Goal: Task Accomplishment & Management: Use online tool/utility

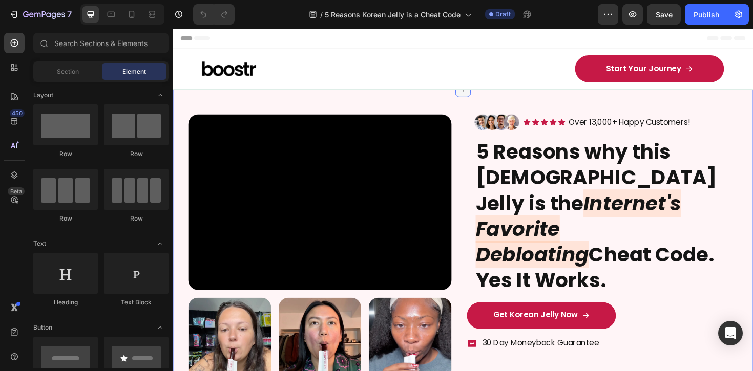
click at [479, 94] on icon at bounding box center [480, 93] width 8 height 8
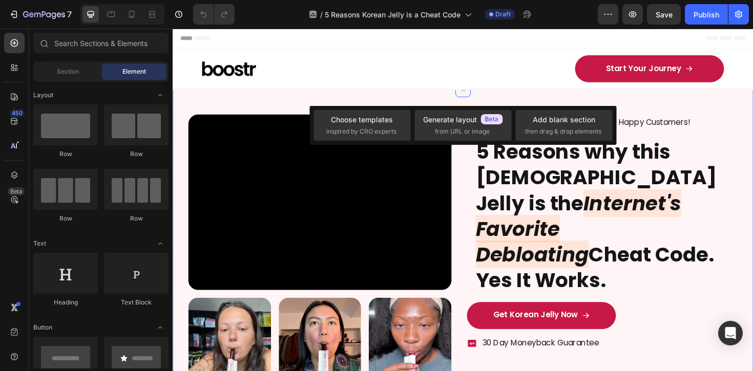
click at [479, 95] on icon at bounding box center [480, 94] width 12 height 12
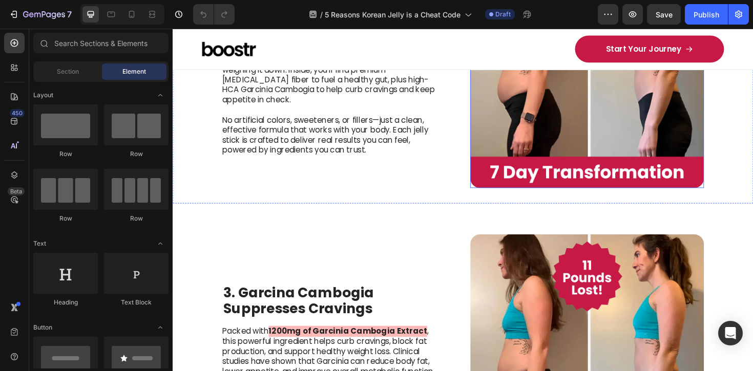
scroll to position [898, 0]
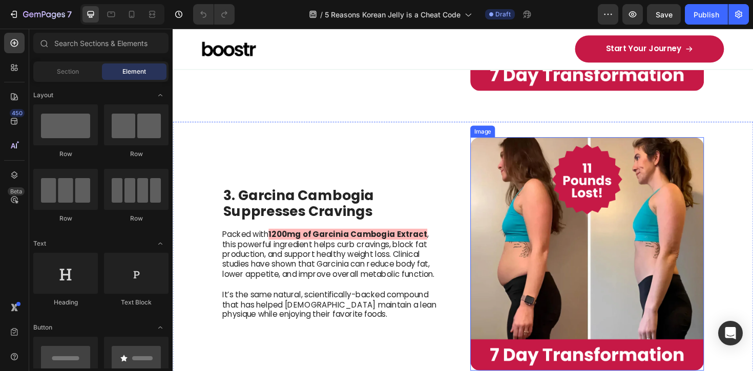
click at [603, 228] on img at bounding box center [611, 267] width 247 height 247
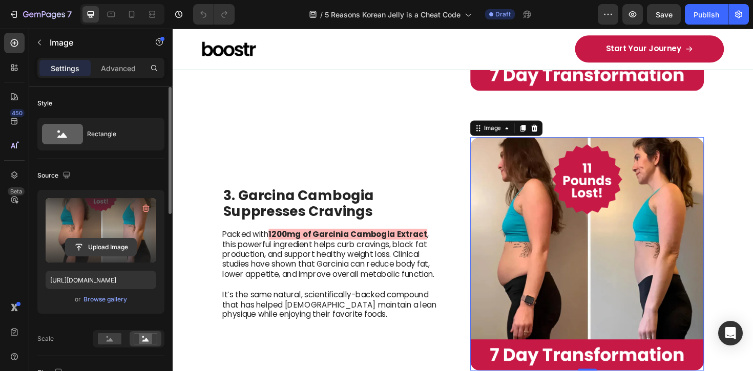
click at [97, 241] on input "file" at bounding box center [101, 247] width 71 height 17
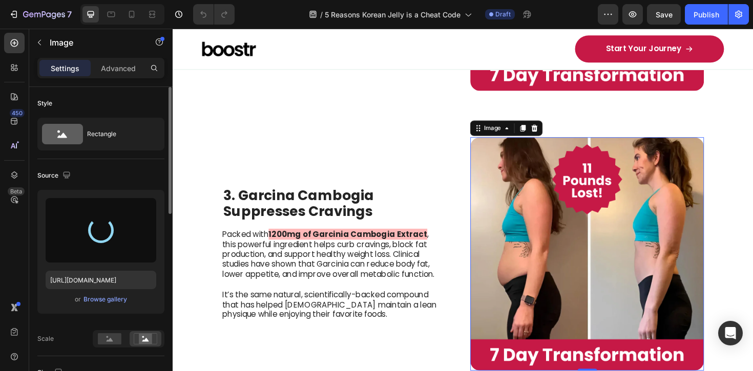
type input "[URL][DOMAIN_NAME]"
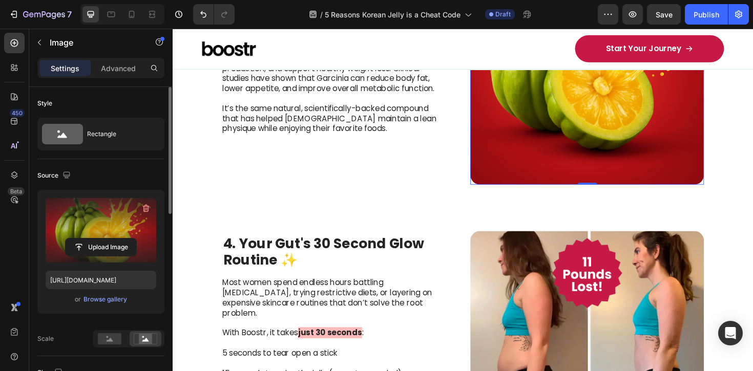
scroll to position [1210, 0]
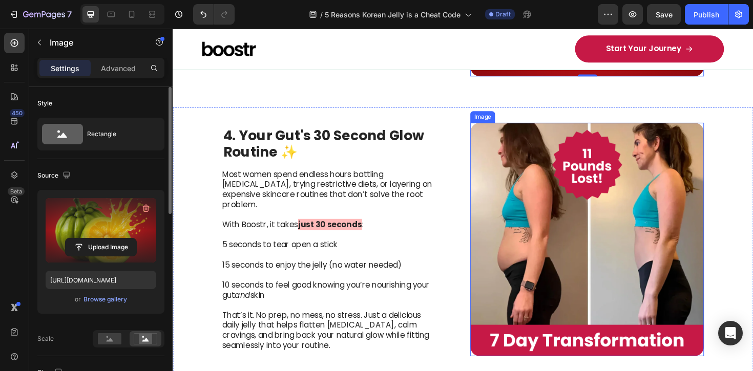
click at [574, 243] on img at bounding box center [611, 252] width 247 height 247
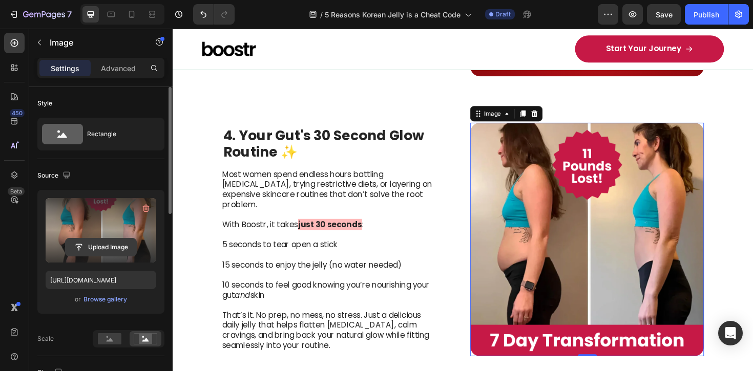
click at [99, 249] on input "file" at bounding box center [101, 247] width 71 height 17
click at [113, 243] on input "file" at bounding box center [101, 247] width 71 height 17
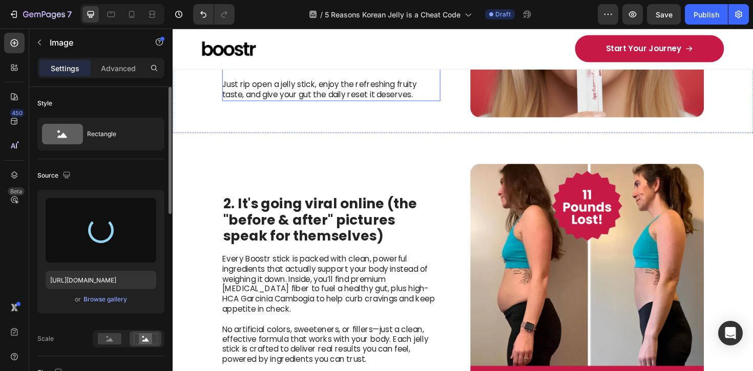
type input "[URL][DOMAIN_NAME]"
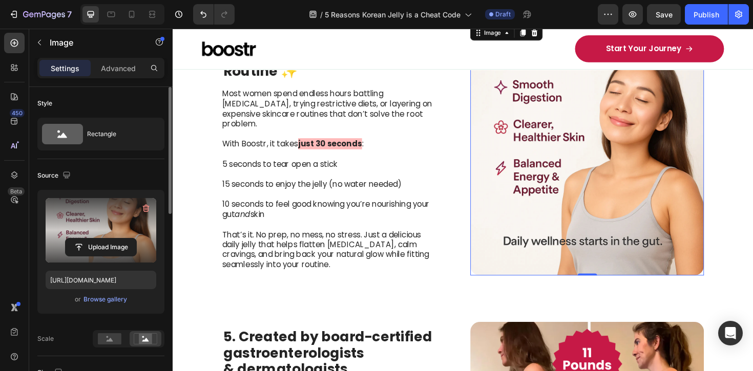
scroll to position [1572, 0]
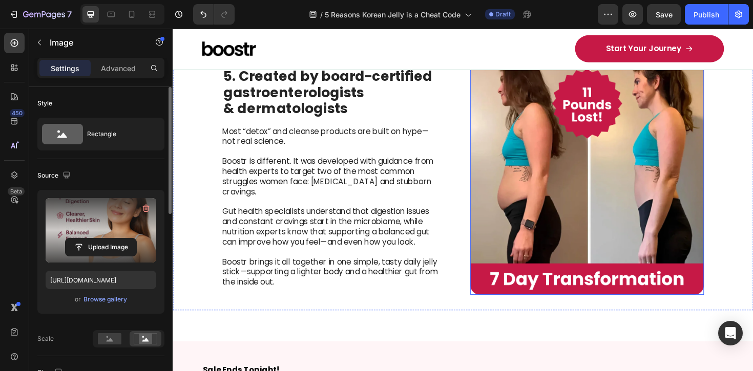
click at [637, 223] on img at bounding box center [611, 187] width 247 height 247
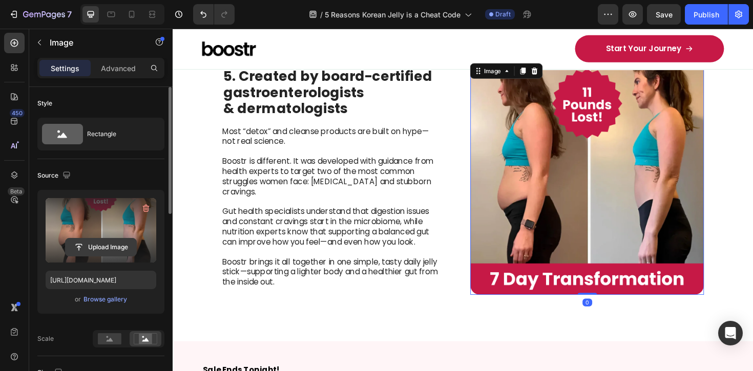
click at [95, 248] on input "file" at bounding box center [101, 247] width 71 height 17
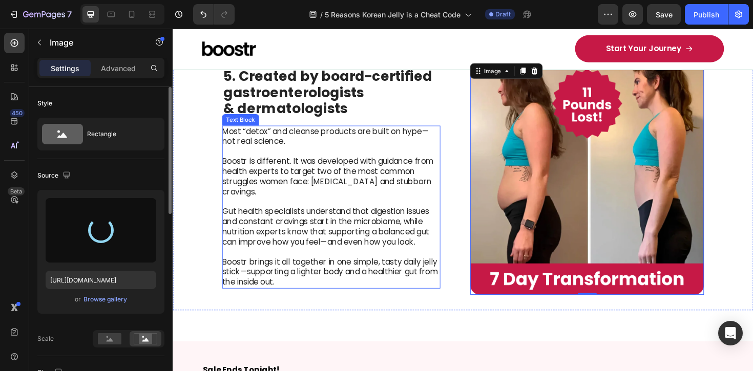
type input "[URL][DOMAIN_NAME]"
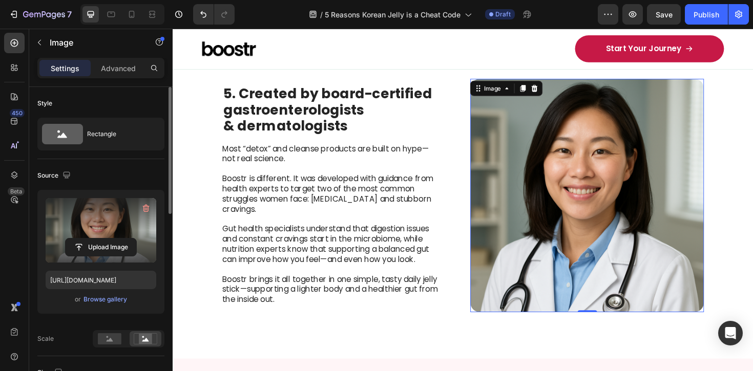
scroll to position [1552, 0]
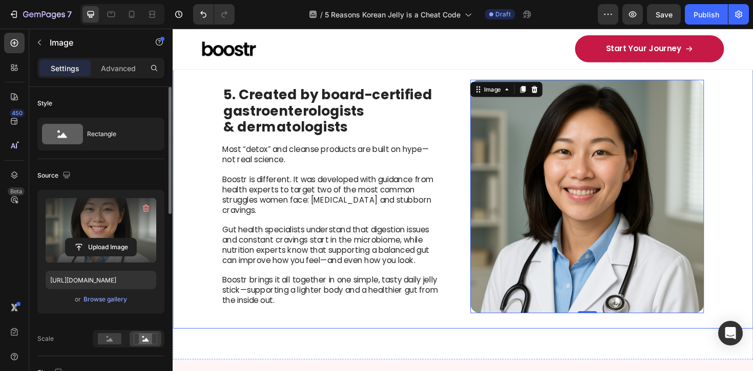
click at [752, 152] on div "5. Created by board-certified gastroenterologists & dermatologists Heading Most…" at bounding box center [480, 207] width 615 height 280
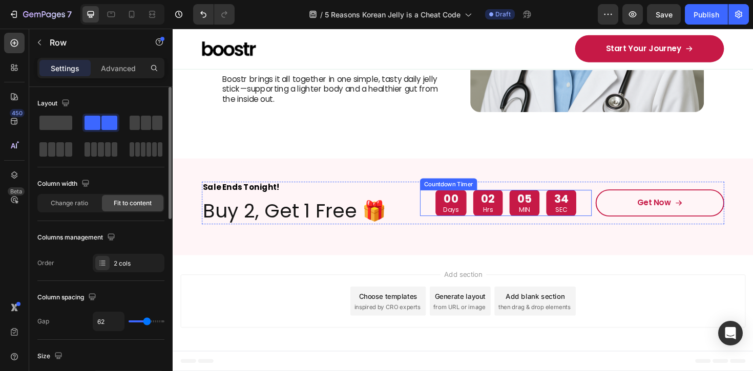
scroll to position [1766, 0]
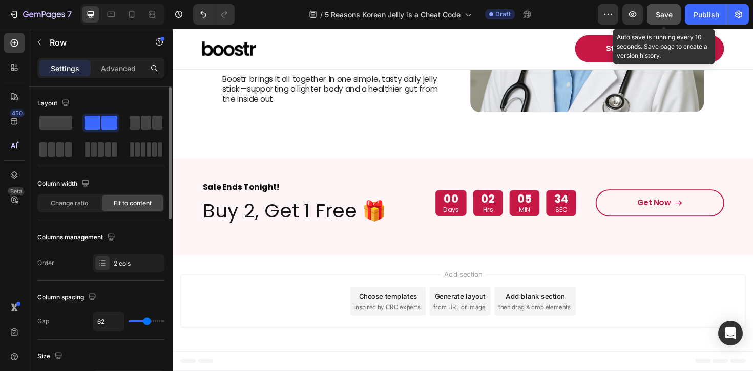
click at [664, 19] on div "Save" at bounding box center [664, 14] width 17 height 11
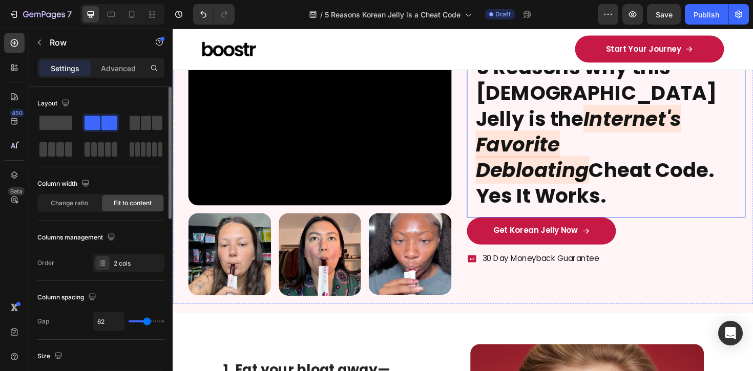
scroll to position [0, 0]
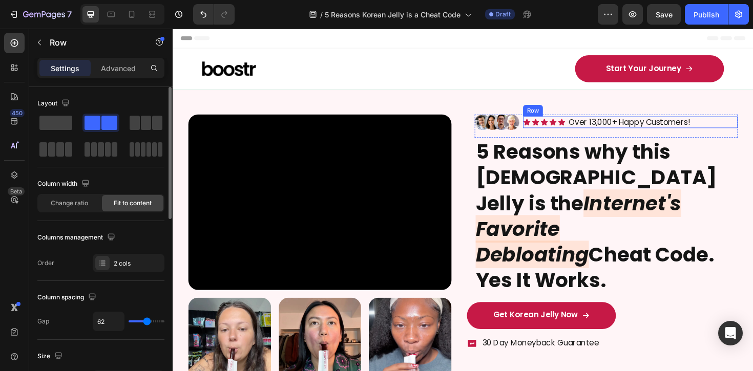
click at [749, 127] on div "Icon Icon Icon Icon Icon Icon List Over 13,000+ Happy Customers! Text Block Row" at bounding box center [656, 128] width 227 height 13
click at [509, 139] on div "Image Icon Icon Icon Icon Icon Icon List Over 13,000+ Happy Customers! Text Blo…" at bounding box center [631, 132] width 279 height 25
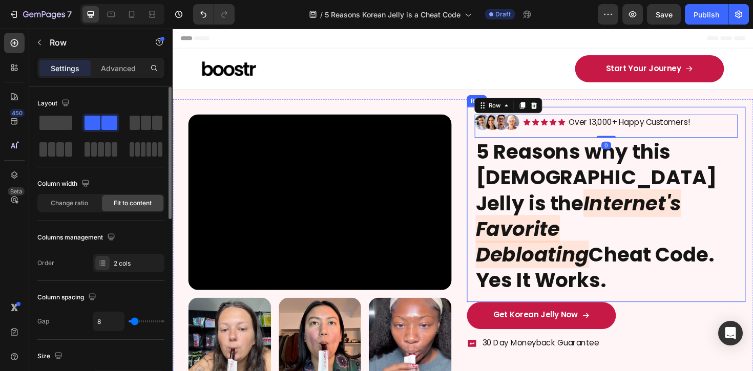
click at [484, 146] on div "Image Icon Icon Icon Icon Icon Icon List Over 13,000+ Happy Customers! Text Blo…" at bounding box center [631, 215] width 295 height 207
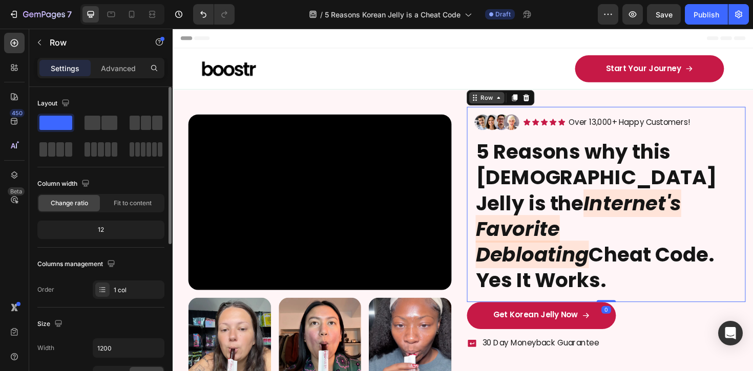
click at [514, 101] on icon at bounding box center [518, 102] width 8 height 8
click at [499, 102] on div "Row" at bounding box center [505, 101] width 17 height 9
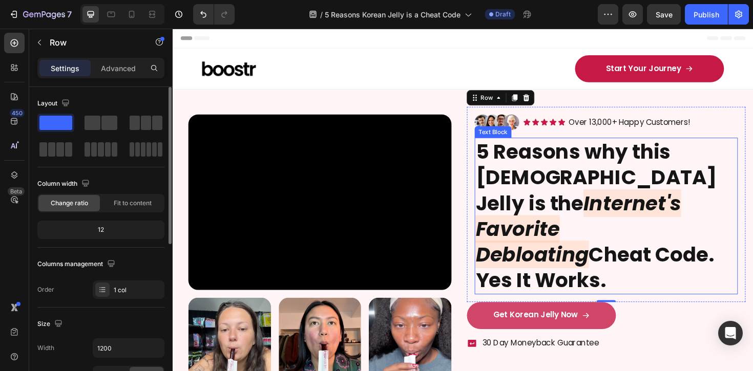
scroll to position [69, 0]
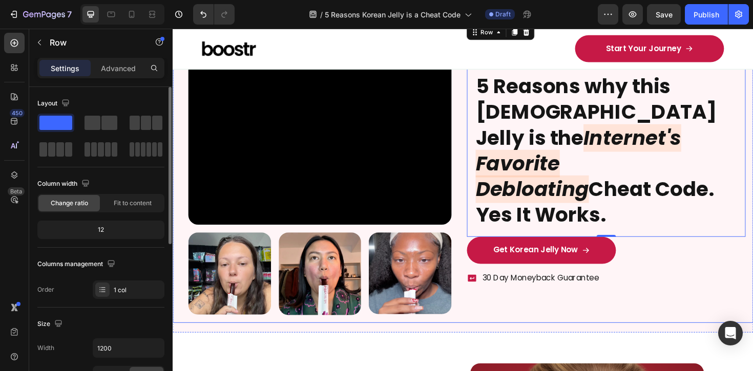
click at [475, 327] on div "Video Row Image Image Image Row Image Icon Icon Icon Icon Icon Icon List Over 1…" at bounding box center [480, 187] width 615 height 306
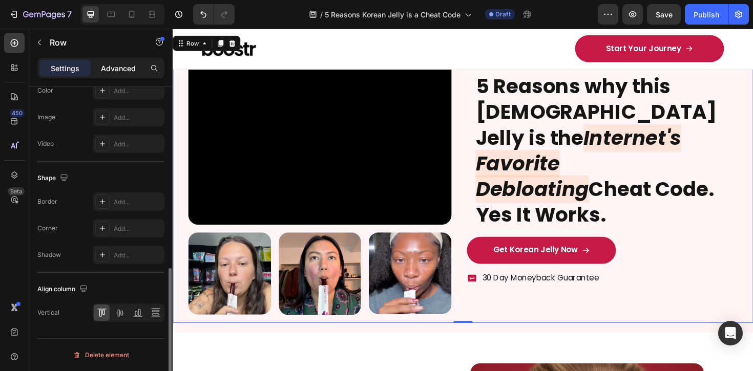
click at [115, 63] on p "Advanced" at bounding box center [118, 68] width 35 height 11
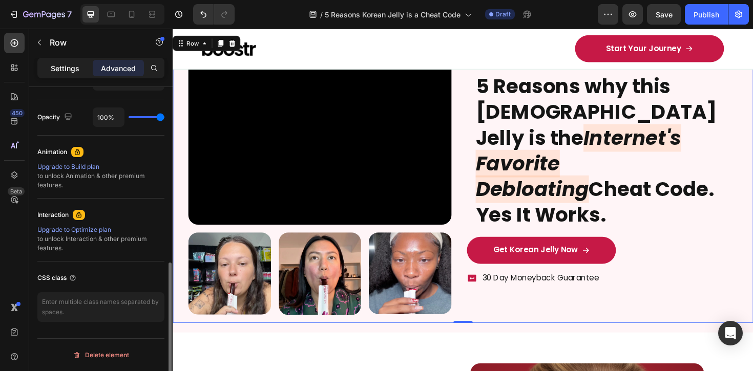
drag, startPoint x: 66, startPoint y: 62, endPoint x: 66, endPoint y: 68, distance: 5.7
click at [66, 62] on div "Settings" at bounding box center [64, 68] width 51 height 16
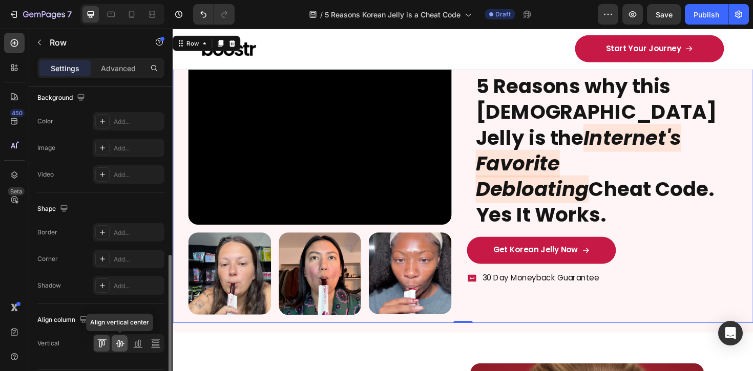
click at [121, 346] on icon at bounding box center [120, 344] width 8 height 7
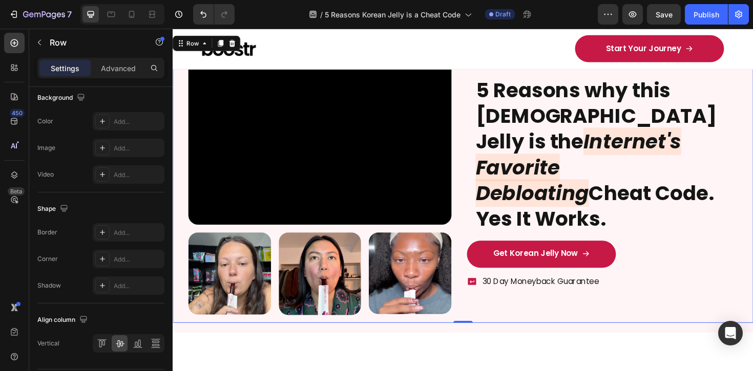
scroll to position [0, 0]
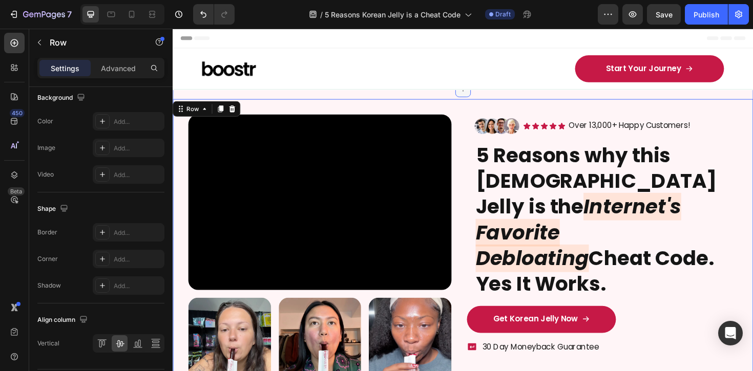
click at [477, 97] on icon at bounding box center [480, 93] width 8 height 8
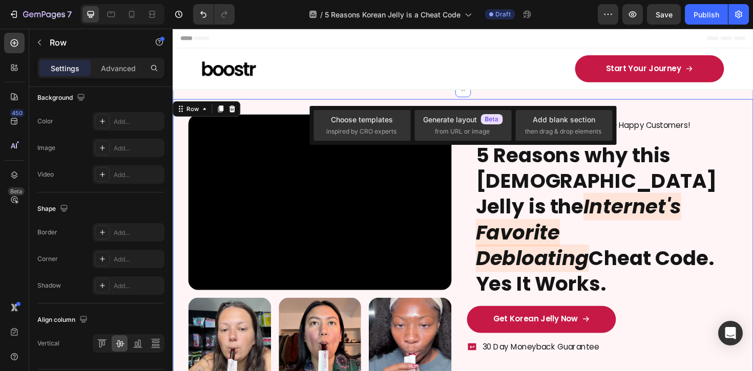
click at [379, 95] on div "Video Row Image Image Image Row Image Icon Icon Icon Icon Icon Icon List Over 1…" at bounding box center [480, 256] width 615 height 327
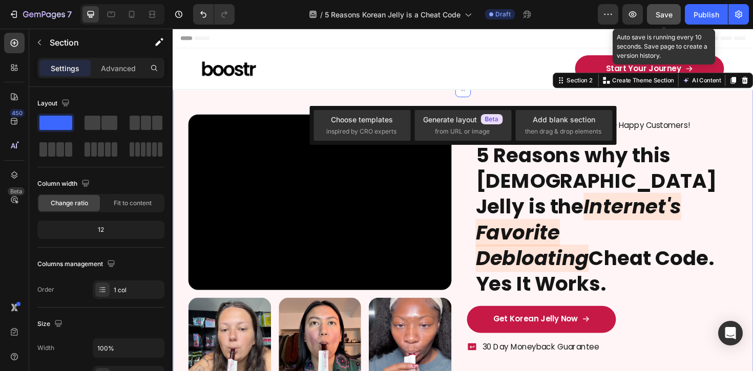
click at [667, 19] on div "Save" at bounding box center [664, 14] width 17 height 11
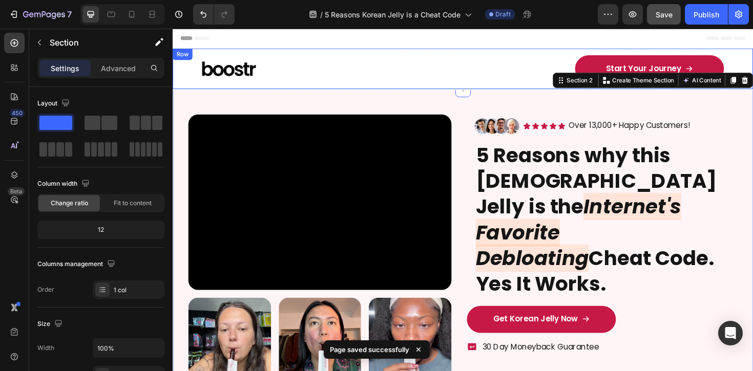
click at [348, 61] on div "Image" at bounding box center [337, 71] width 269 height 29
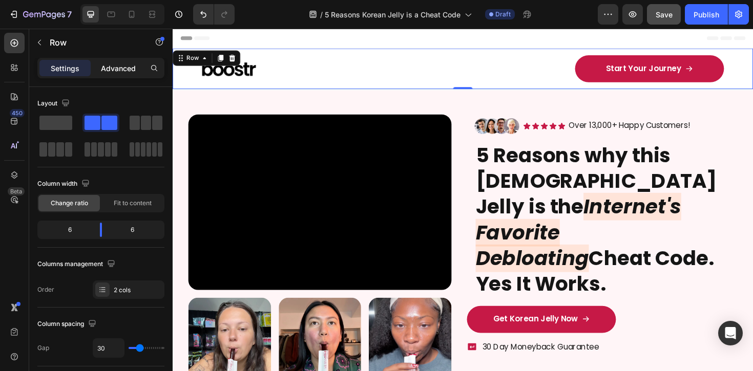
click at [115, 72] on p "Advanced" at bounding box center [118, 68] width 35 height 11
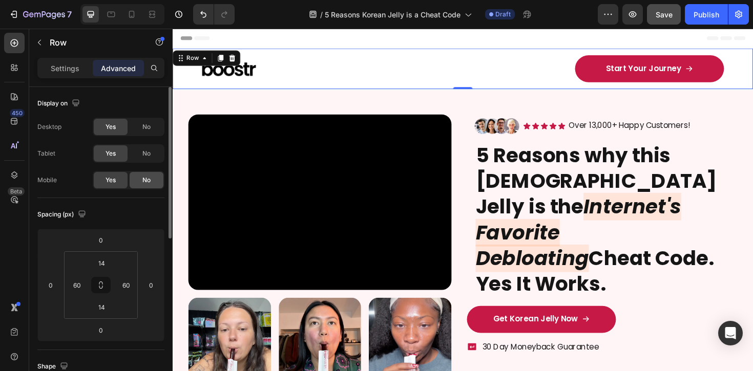
click at [142, 183] on span "No" at bounding box center [146, 180] width 8 height 9
click at [131, 13] on icon at bounding box center [132, 14] width 10 height 10
type input "7"
type input "20"
type input "8"
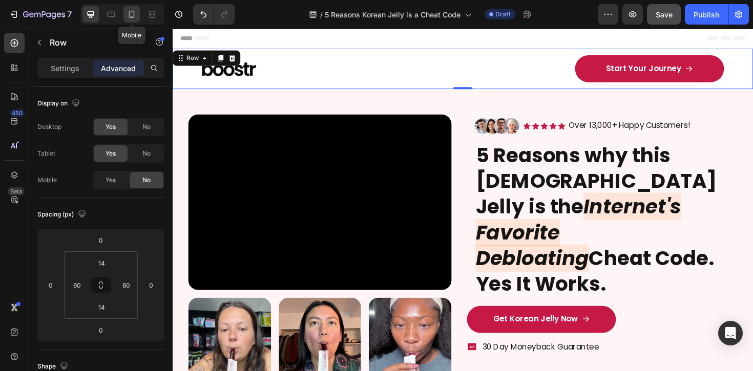
type input "20"
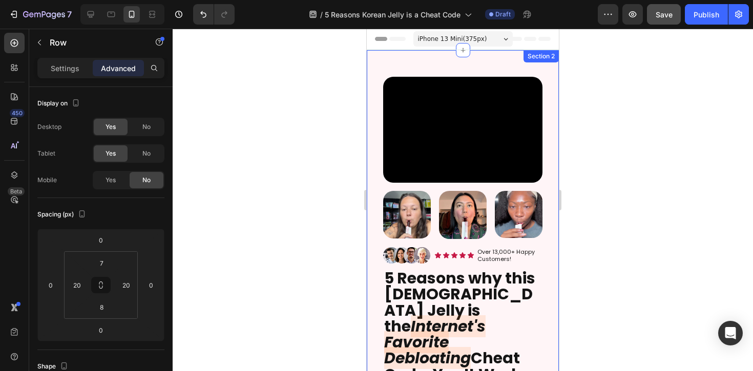
click at [505, 56] on div "Video Row Image Image Image Row Image Icon Icon Icon Icon Icon Icon List Over 1…" at bounding box center [463, 263] width 192 height 426
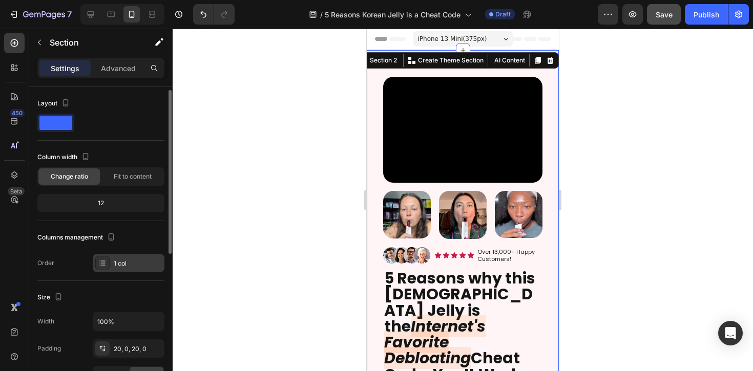
scroll to position [2, 0]
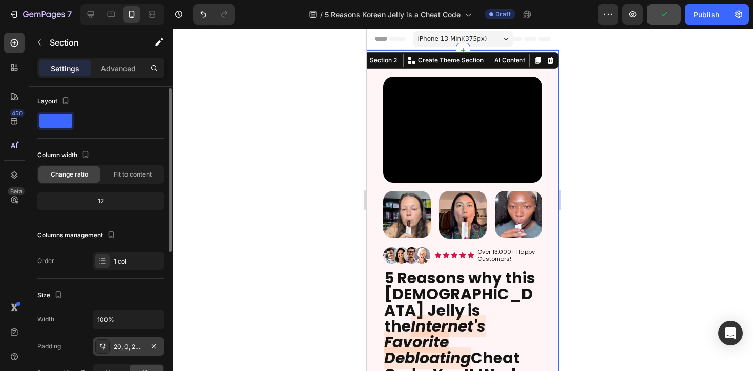
click at [126, 343] on div "20, 0, 20, 0" at bounding box center [129, 347] width 30 height 9
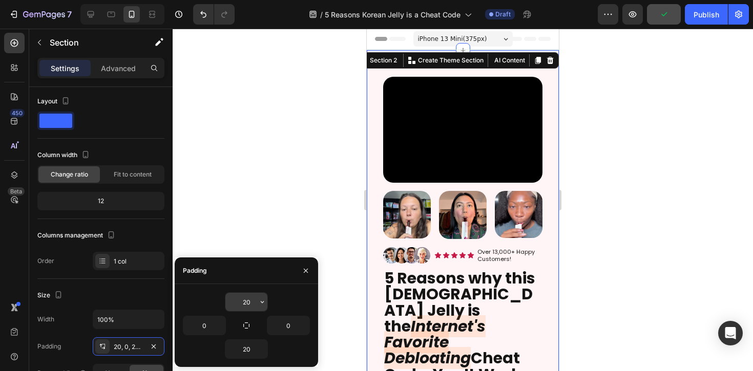
click at [254, 302] on input "20" at bounding box center [246, 302] width 42 height 18
type input "0"
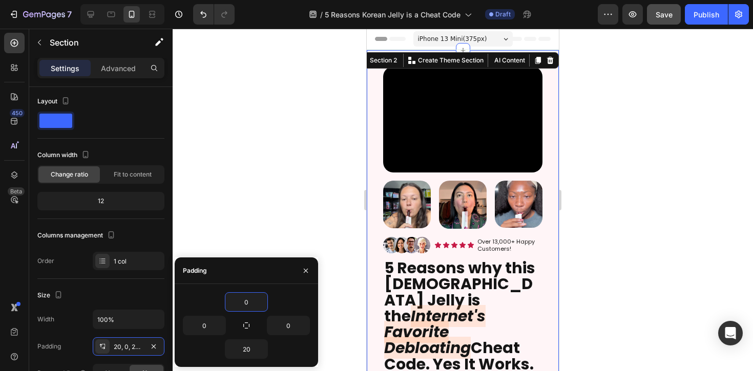
click at [612, 220] on div at bounding box center [463, 200] width 580 height 343
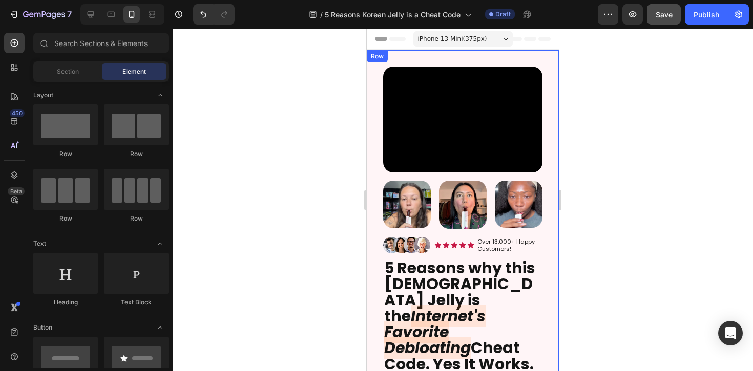
click at [416, 55] on div "Video Row Image Image Image Row Image Icon Icon Icon Icon Icon Icon List Over 1…" at bounding box center [463, 252] width 192 height 405
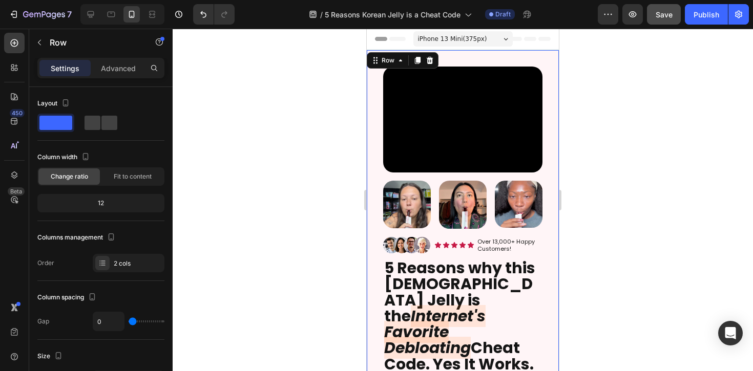
click at [515, 53] on div "Video Row Image Image Image Row Image Icon Icon Icon Icon Icon Icon List Over 1…" at bounding box center [463, 252] width 192 height 405
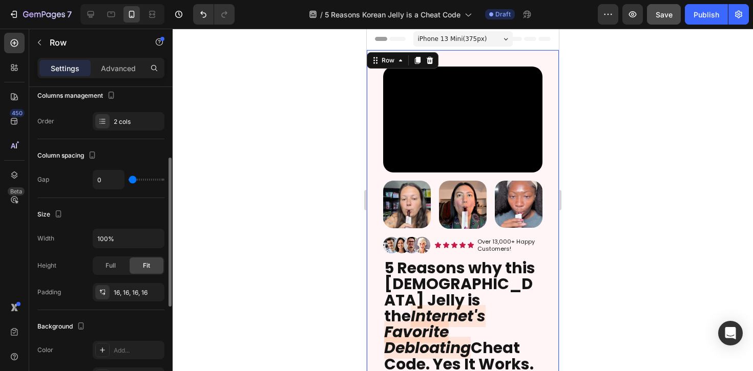
scroll to position [144, 0]
click at [124, 303] on div "Size Width 100% Height Full Fit Padding 16, 16, 16, 16" at bounding box center [100, 252] width 127 height 112
click at [127, 294] on div "16, 16, 16, 16" at bounding box center [129, 290] width 30 height 9
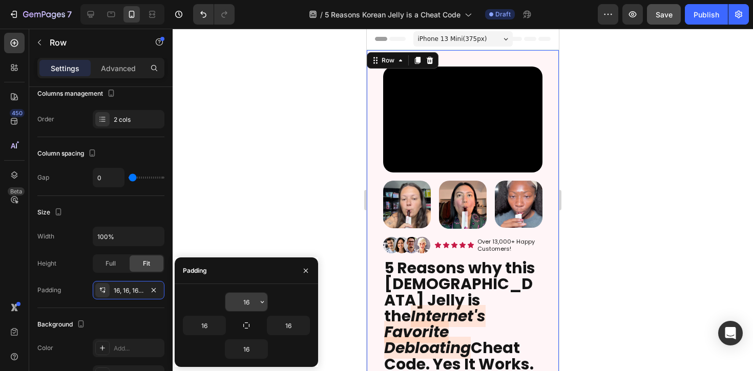
click at [250, 302] on input "16" at bounding box center [246, 302] width 42 height 18
type input "10"
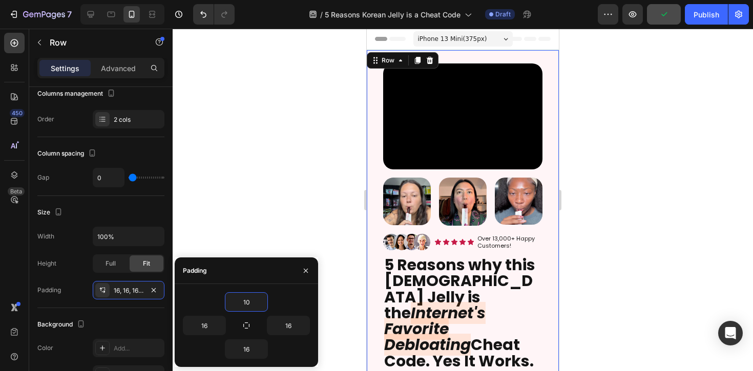
click at [633, 240] on div at bounding box center [463, 200] width 580 height 343
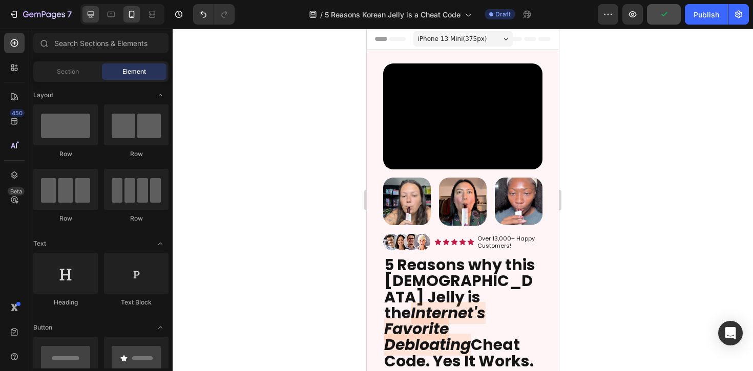
click at [94, 14] on icon at bounding box center [91, 14] width 7 height 7
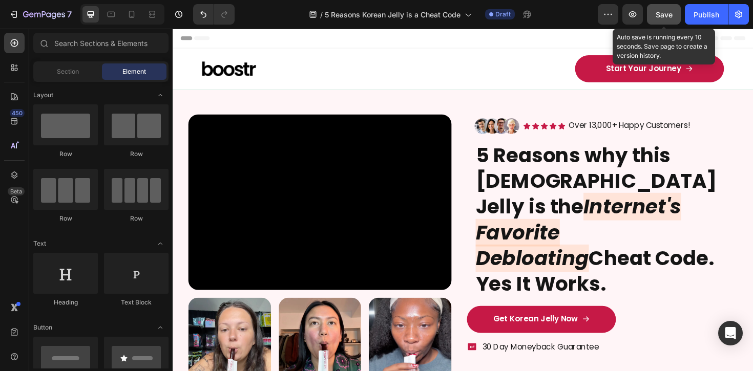
click at [671, 15] on span "Save" at bounding box center [664, 14] width 17 height 9
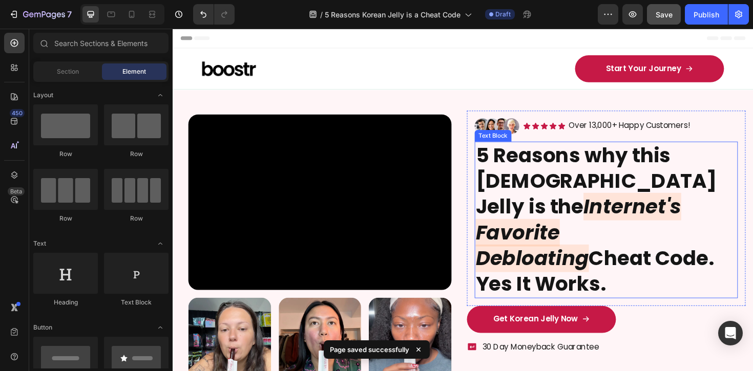
scroll to position [15, 0]
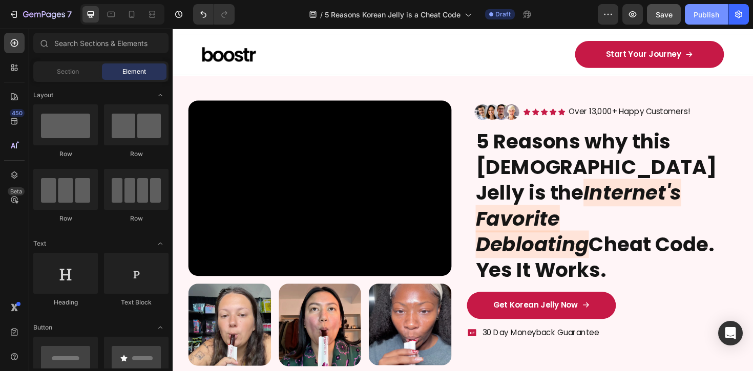
click at [703, 20] on button "Publish" at bounding box center [706, 14] width 43 height 20
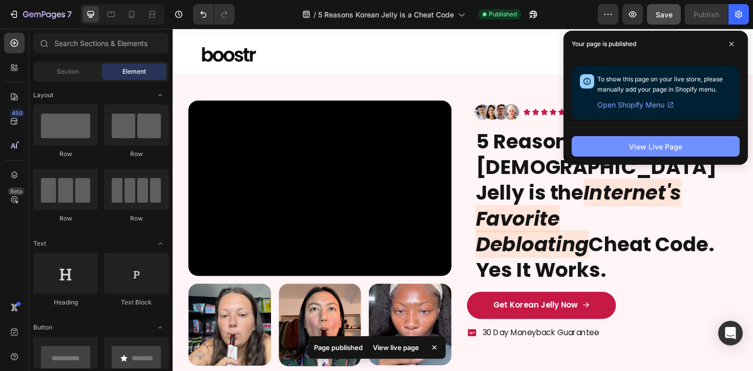
click at [647, 141] on div "View Live Page" at bounding box center [655, 146] width 53 height 11
